Goal: Task Accomplishment & Management: Complete application form

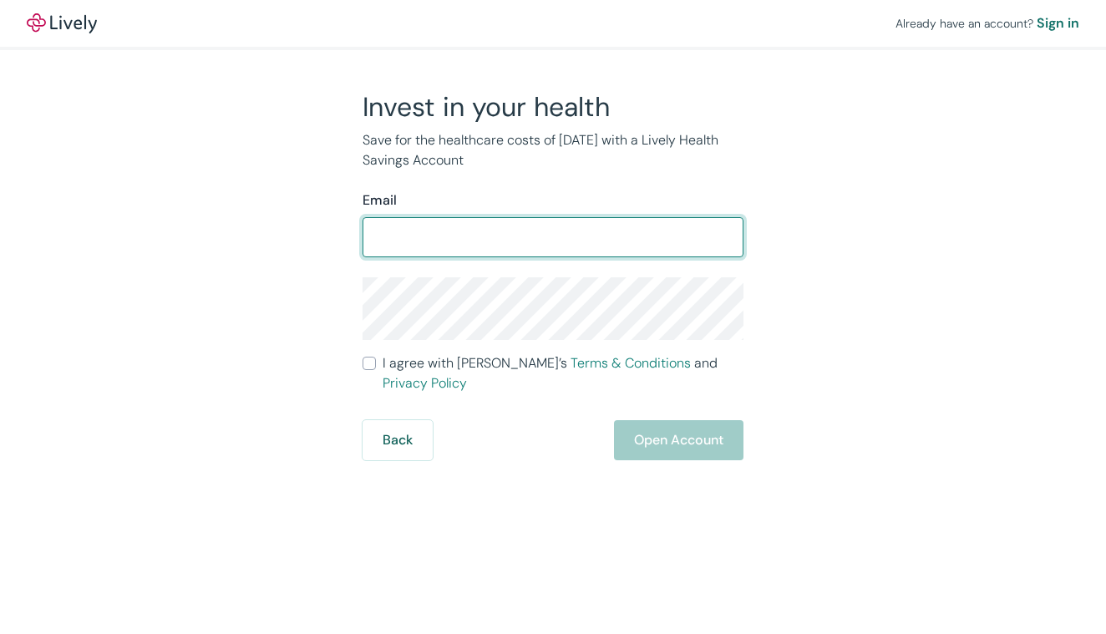
click at [236, 330] on div "Invest in your health Save for the healthcare costs of [DATE] with a Lively Hea…" at bounding box center [543, 275] width 802 height 370
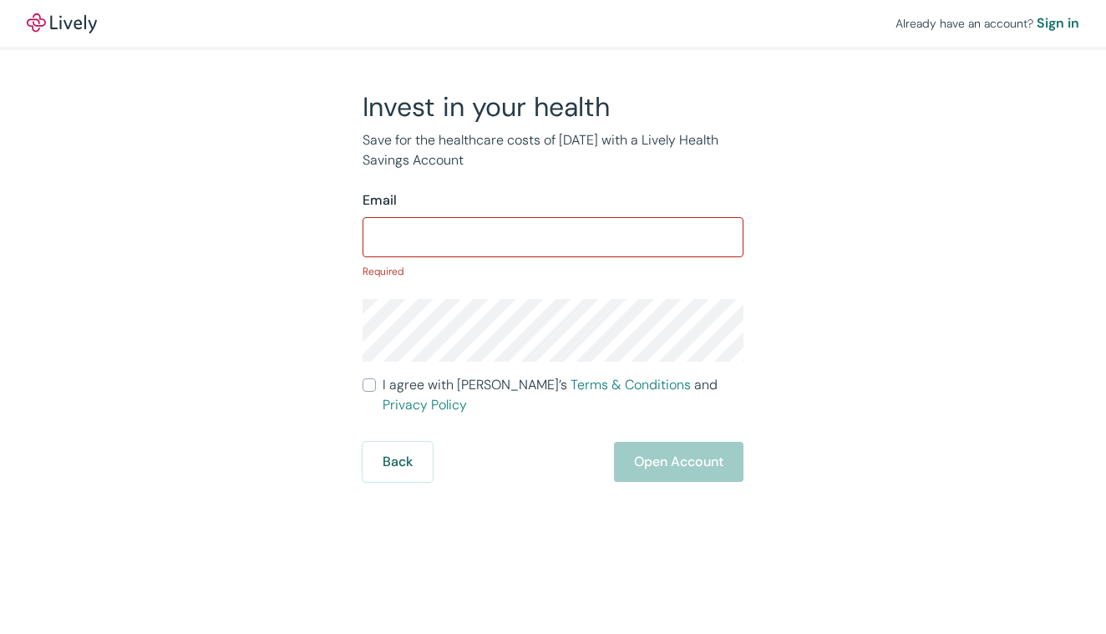
click at [236, 330] on div "Invest in your health Save for the healthcare costs of [DATE] with a Lively Hea…" at bounding box center [543, 286] width 802 height 392
click at [434, 233] on input "Email" at bounding box center [553, 237] width 381 height 33
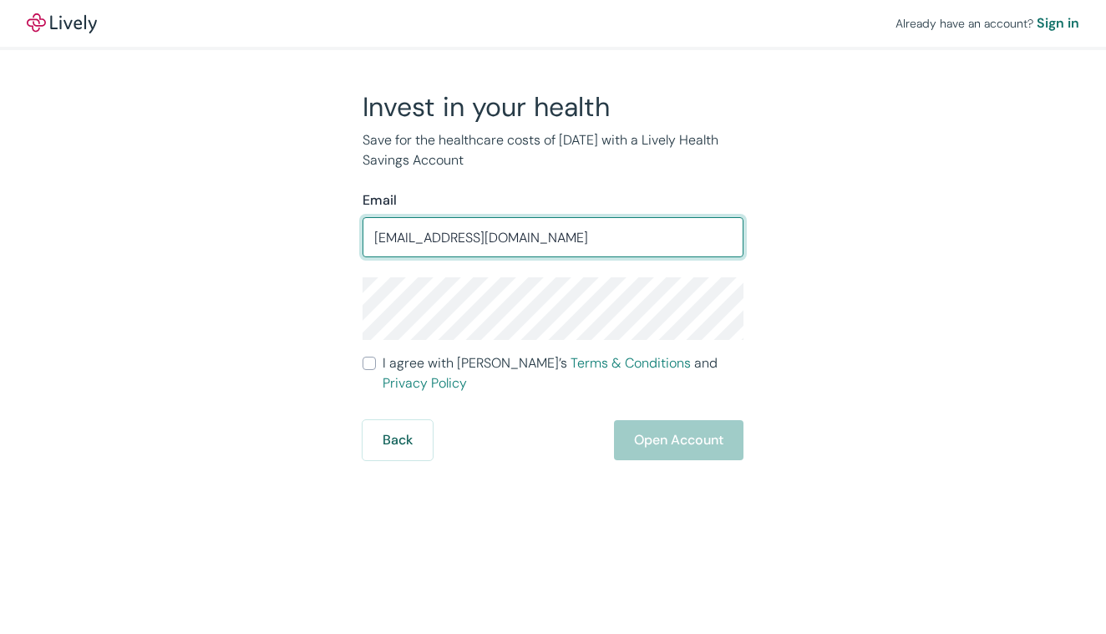
type input "[EMAIL_ADDRESS][DOMAIN_NAME]"
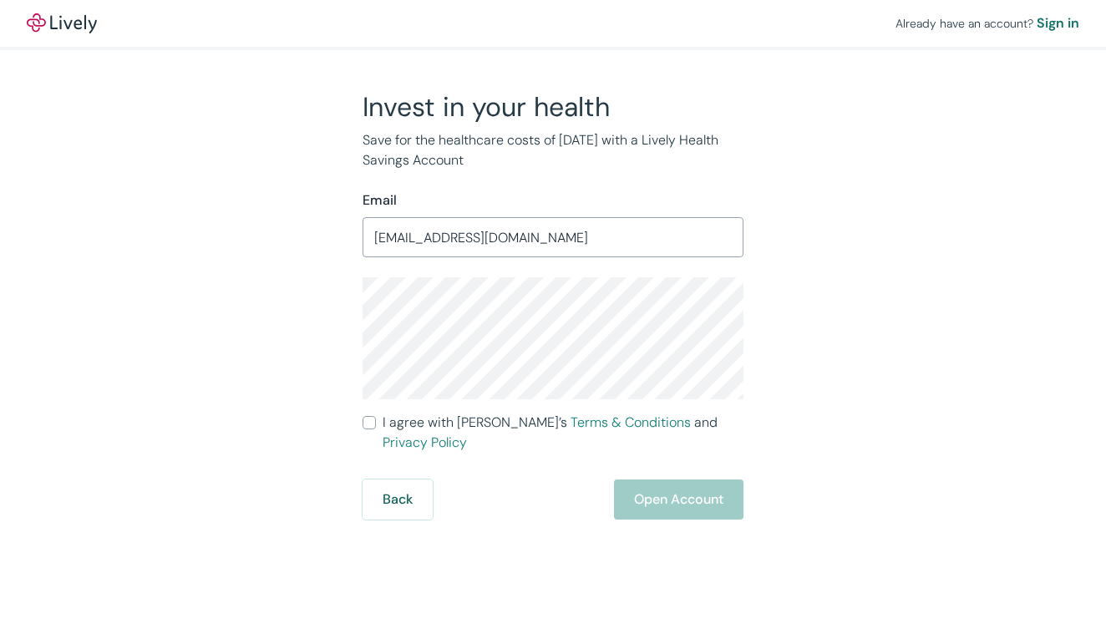
click at [371, 420] on input "I agree with Lively’s Terms & Conditions and Privacy Policy" at bounding box center [369, 422] width 13 height 13
checkbox input "true"
click at [672, 479] on button "Open Account" at bounding box center [678, 499] width 129 height 40
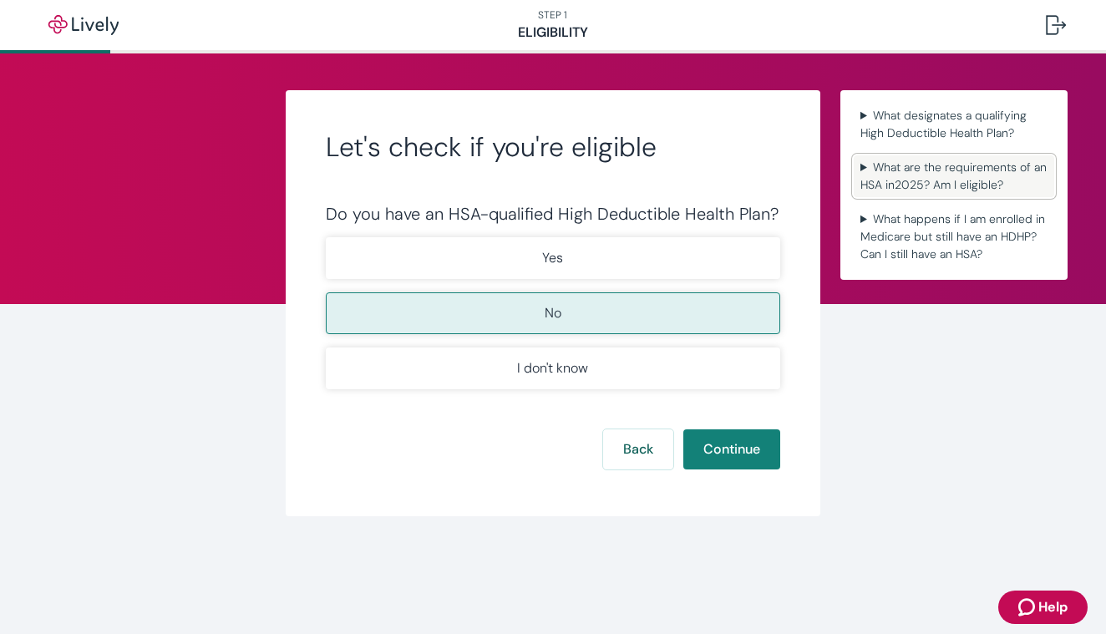
click at [936, 175] on summary "What are the requirements of an HSA in 2025 ? Am I eligible?" at bounding box center [954, 176] width 200 height 42
